Goal: Task Accomplishment & Management: Use online tool/utility

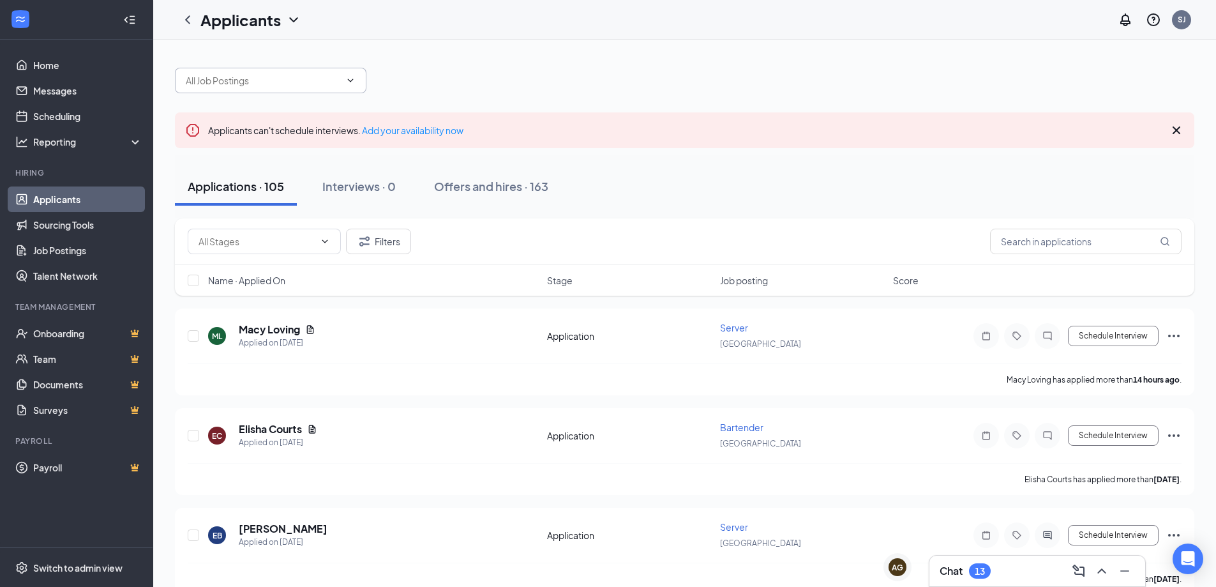
click at [254, 80] on input "text" at bounding box center [263, 80] width 155 height 14
click at [251, 80] on input "[PERSON_NAME]" at bounding box center [263, 80] width 155 height 14
click at [1182, 130] on icon "Cross" at bounding box center [1176, 130] width 15 height 15
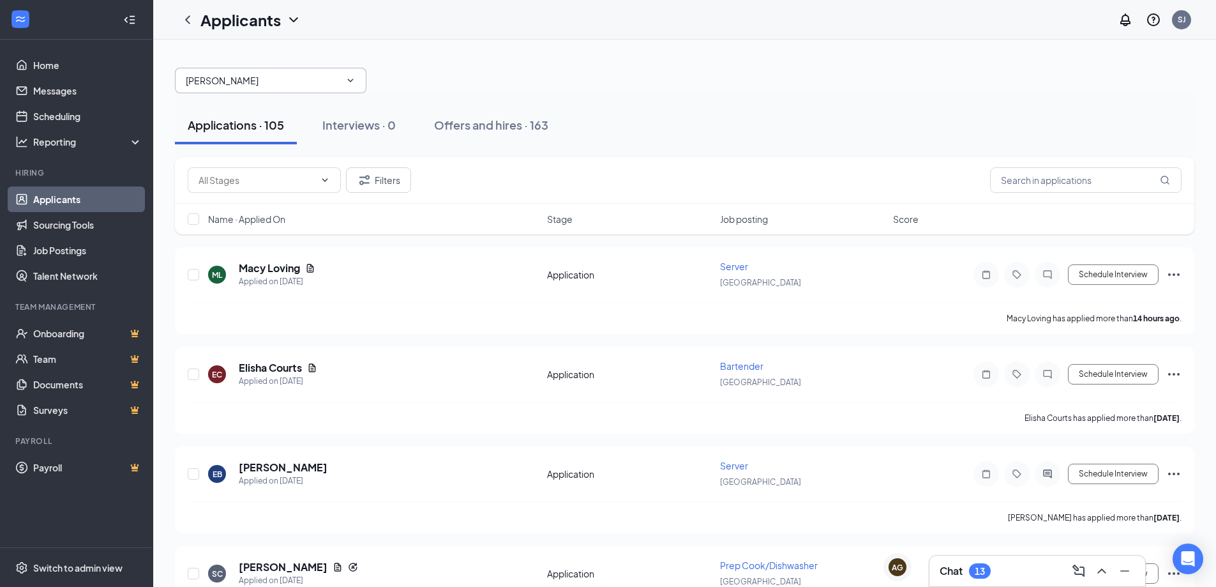
click at [261, 81] on input "[PERSON_NAME]" at bounding box center [263, 80] width 155 height 14
drag, startPoint x: 261, startPoint y: 81, endPoint x: 0, endPoint y: 88, distance: 261.3
type input "[PERSON_NAME]"
drag, startPoint x: 211, startPoint y: 82, endPoint x: 145, endPoint y: 83, distance: 66.4
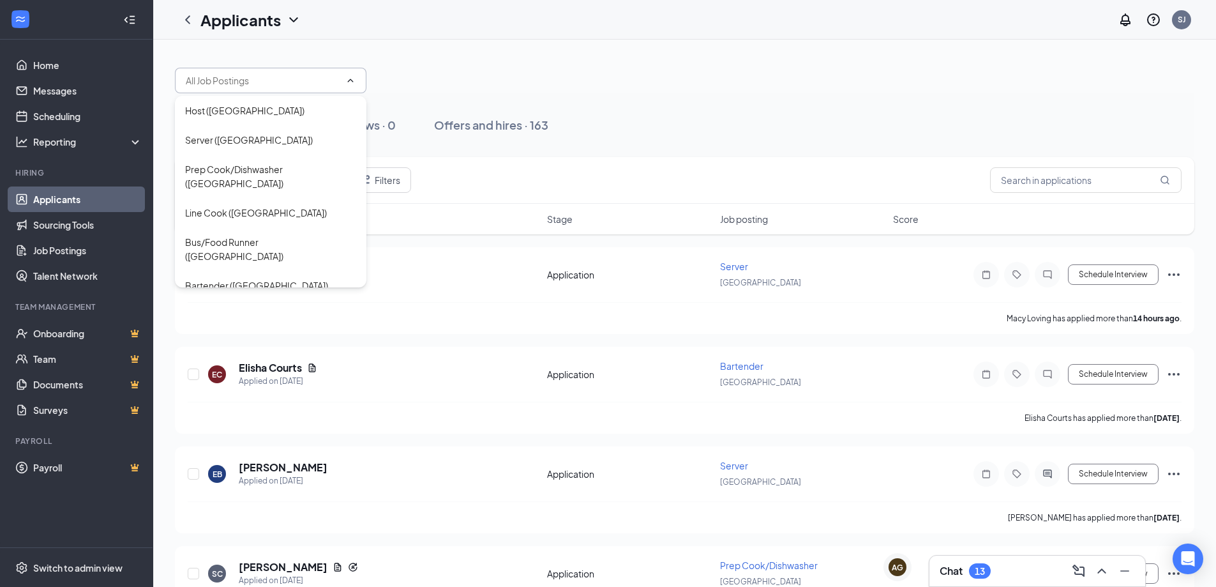
click at [496, 70] on div at bounding box center [685, 74] width 1020 height 38
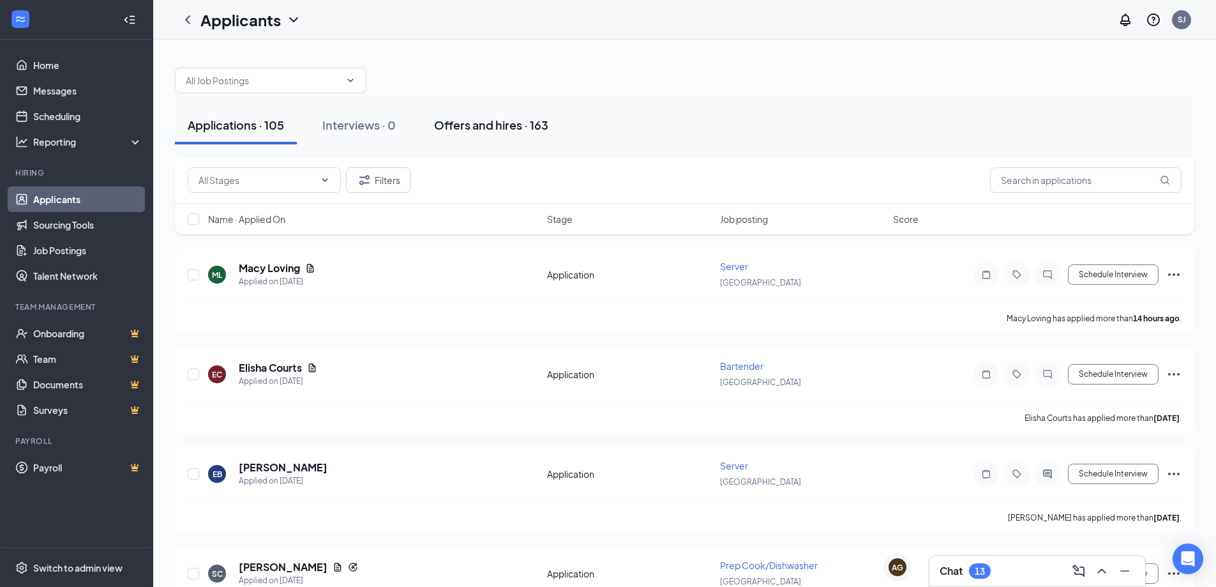
click at [502, 122] on div "Offers and hires · 163" at bounding box center [491, 125] width 114 height 16
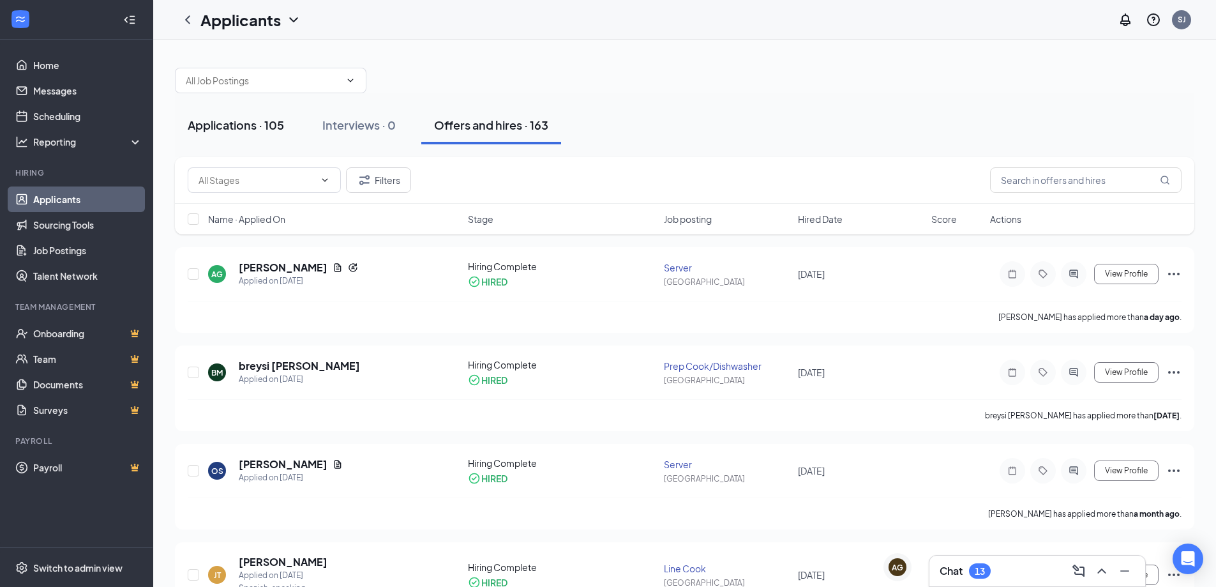
click at [201, 123] on div "Applications · 105" at bounding box center [236, 125] width 96 height 16
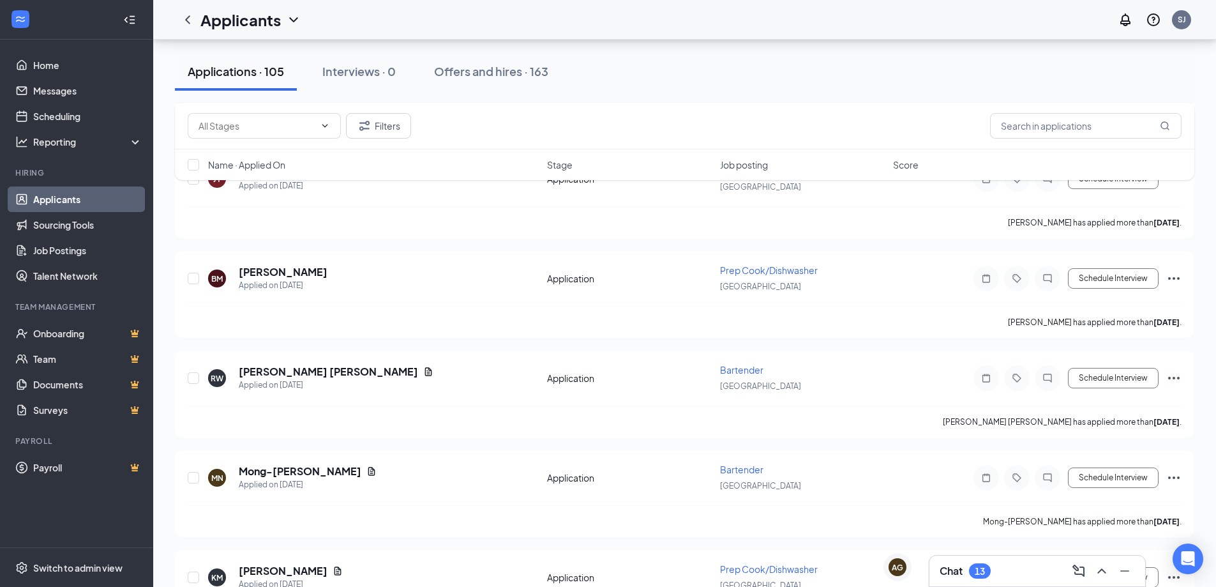
scroll to position [5180, 0]
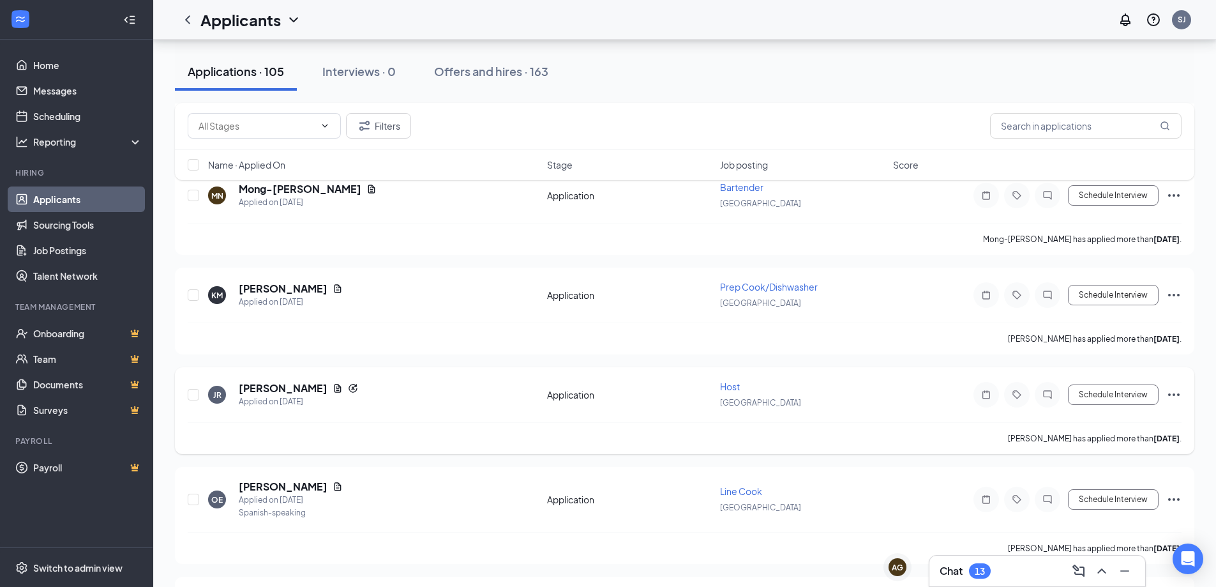
click at [1176, 395] on icon "Ellipses" at bounding box center [1174, 394] width 15 height 15
click at [1104, 421] on p "[PERSON_NAME] as hired" at bounding box center [1117, 421] width 110 height 13
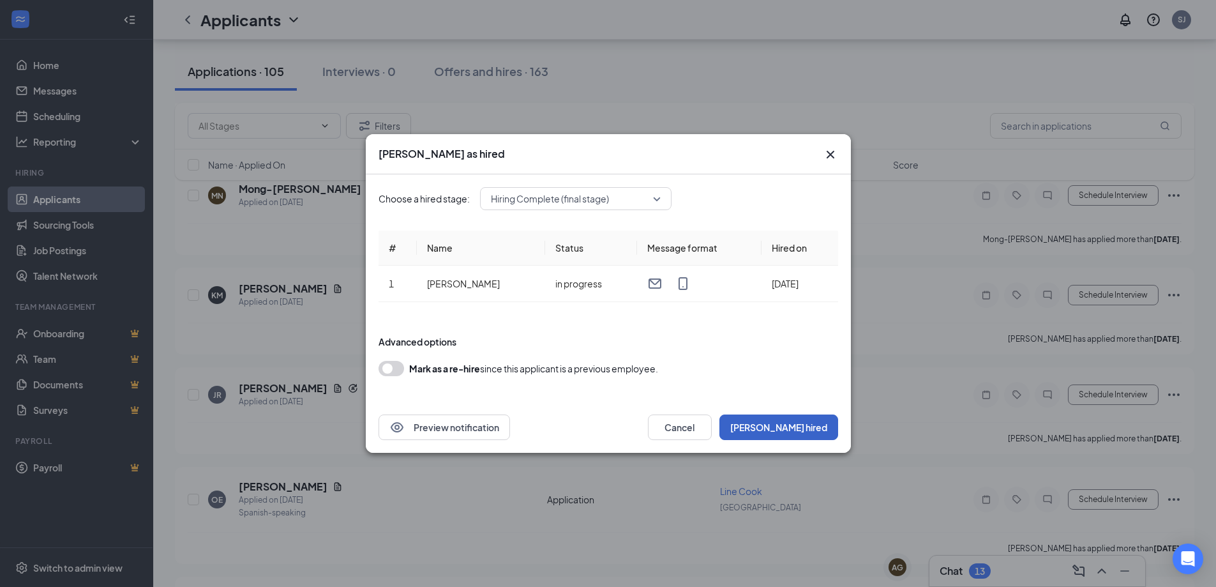
click at [810, 428] on button "[PERSON_NAME] hired" at bounding box center [779, 427] width 119 height 26
